Goal: Find specific page/section: Find specific page/section

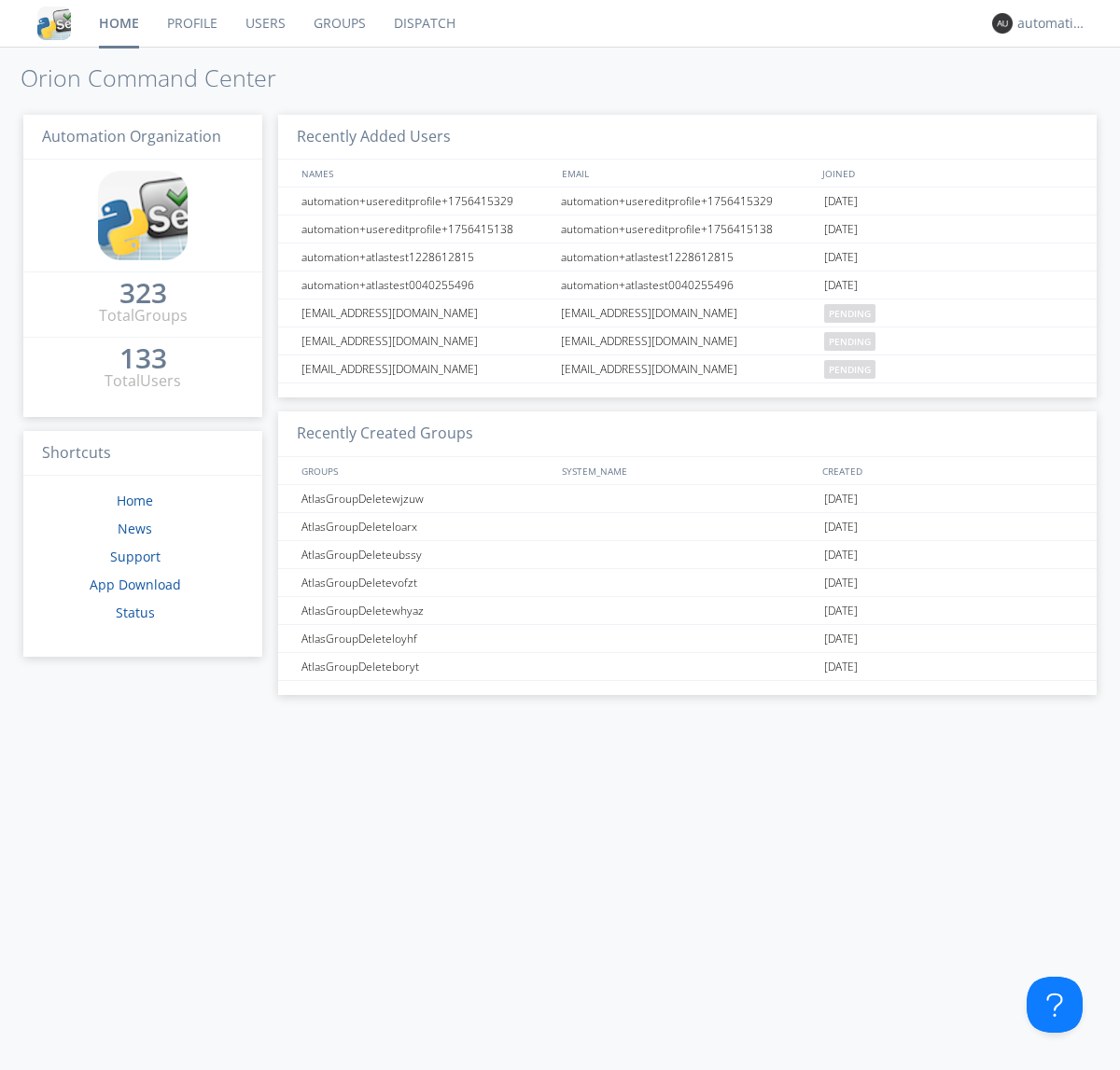
click at [422, 23] on link "Dispatch" at bounding box center [424, 23] width 90 height 47
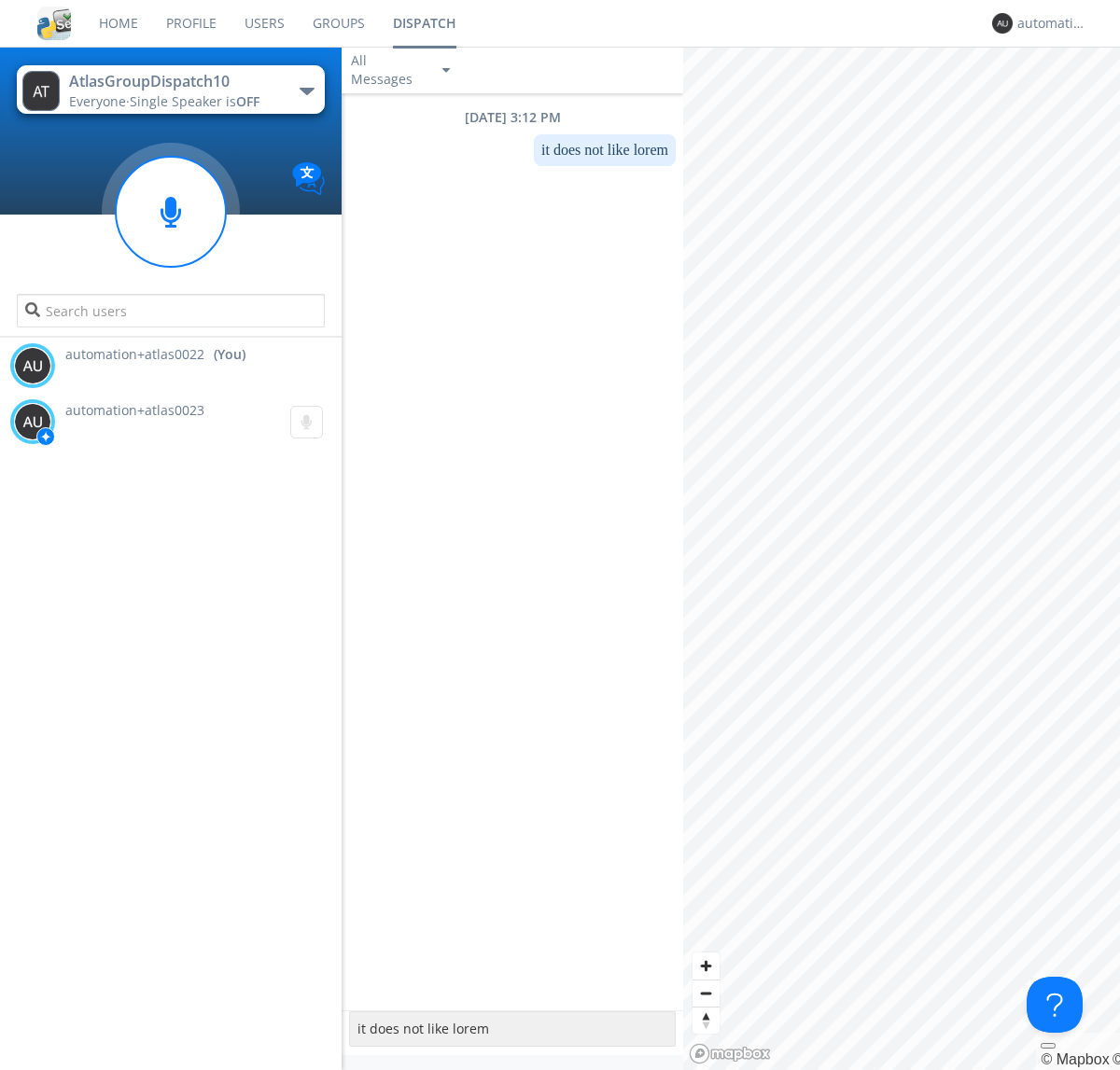
type textarea "it does not like lorem"
click at [1047, 23] on div "automation+atlas0022" at bounding box center [1052, 22] width 70 height 18
